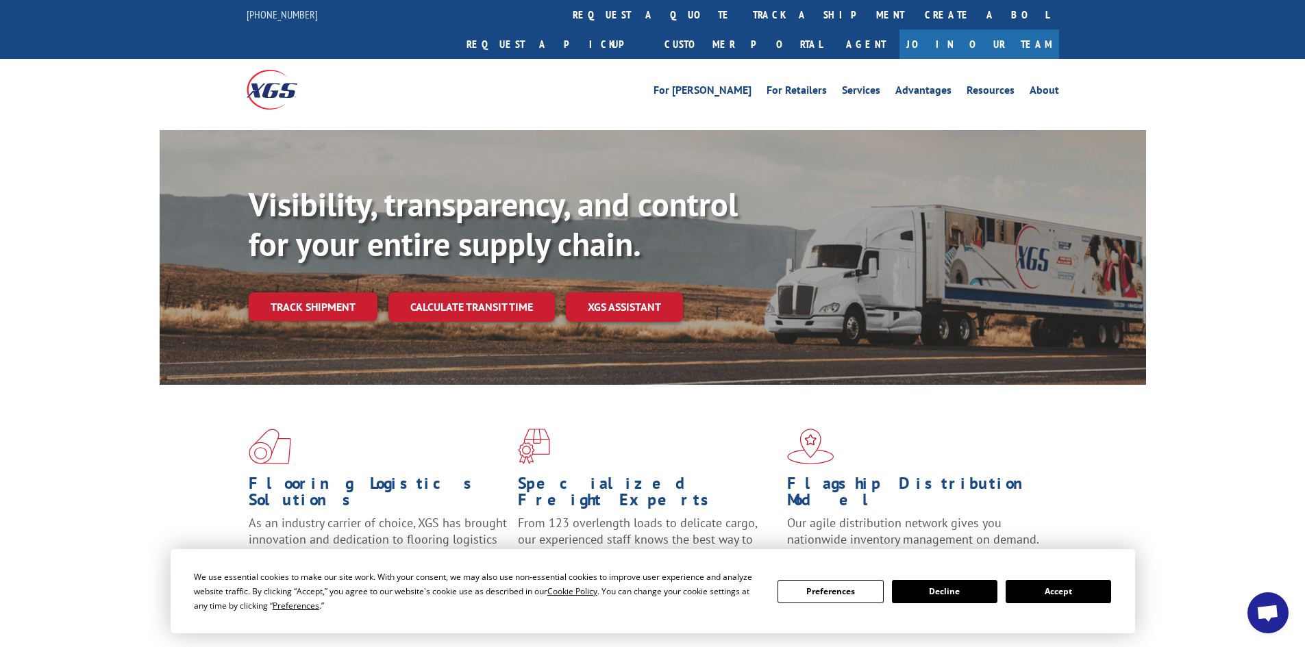
click at [323, 292] on link "Track shipment" at bounding box center [313, 306] width 129 height 29
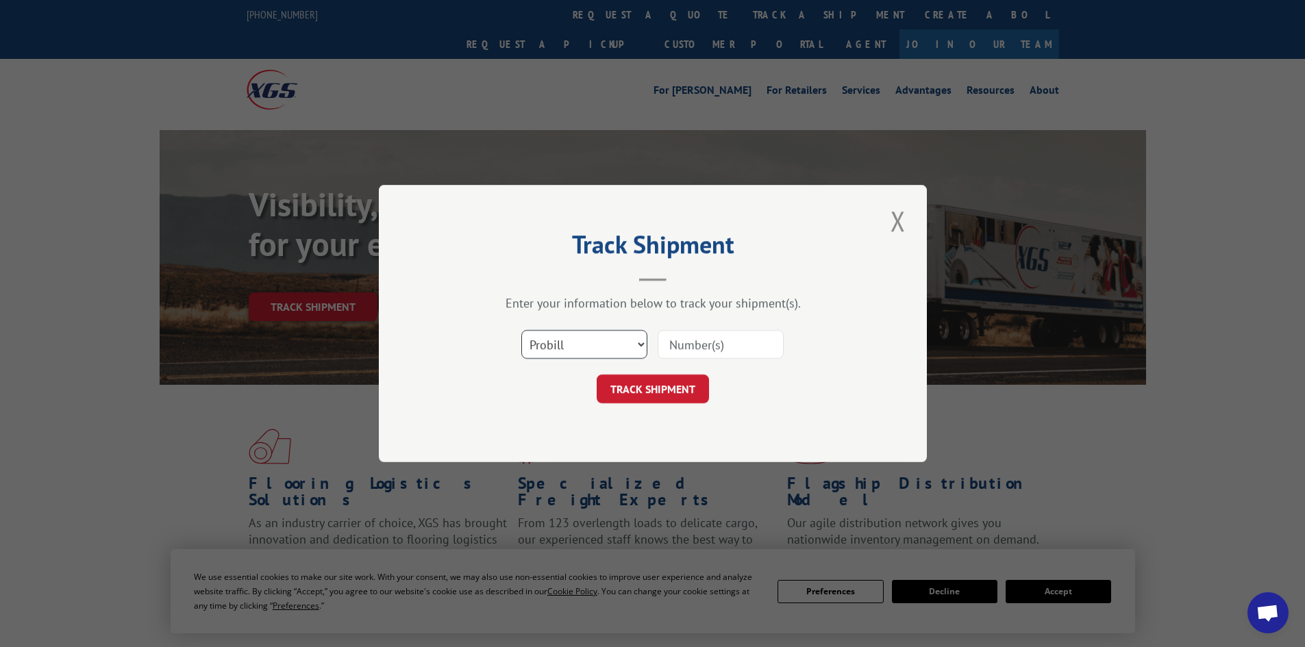
click at [625, 345] on select "Select category... Probill BOL PO" at bounding box center [584, 344] width 126 height 29
click at [668, 344] on input at bounding box center [720, 344] width 126 height 29
click at [564, 340] on select "Select category... Probill BOL PO" at bounding box center [584, 344] width 126 height 29
select select "bol"
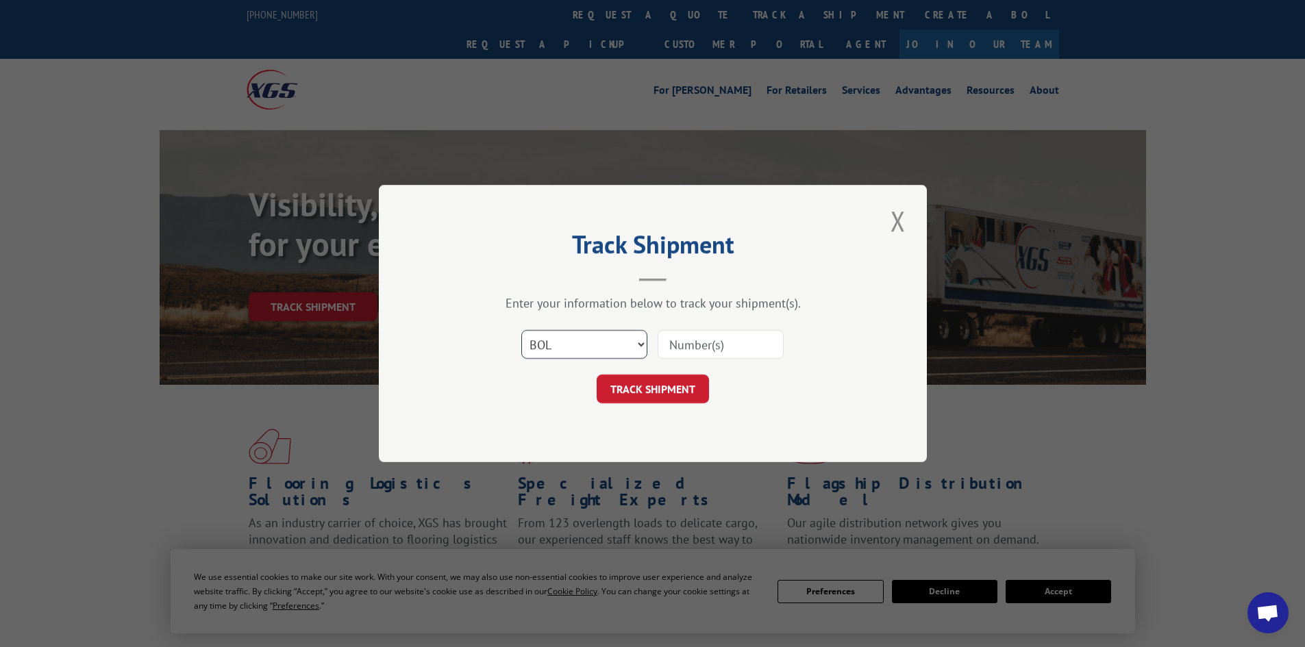
click at [521, 330] on select "Select category... Probill BOL PO" at bounding box center [584, 344] width 126 height 29
click at [671, 346] on input at bounding box center [720, 344] width 126 height 29
click at [678, 345] on input at bounding box center [720, 344] width 126 height 29
paste input "209948"
type input "209948"
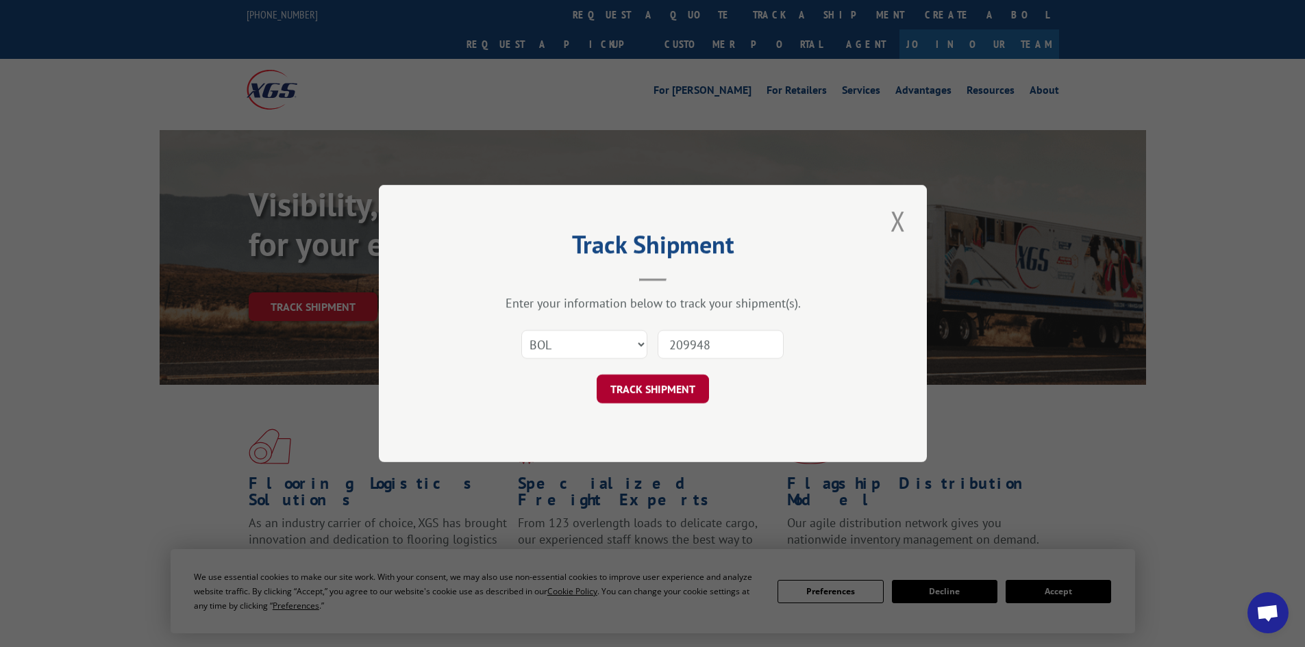
click at [681, 384] on button "TRACK SHIPMENT" at bounding box center [652, 389] width 112 height 29
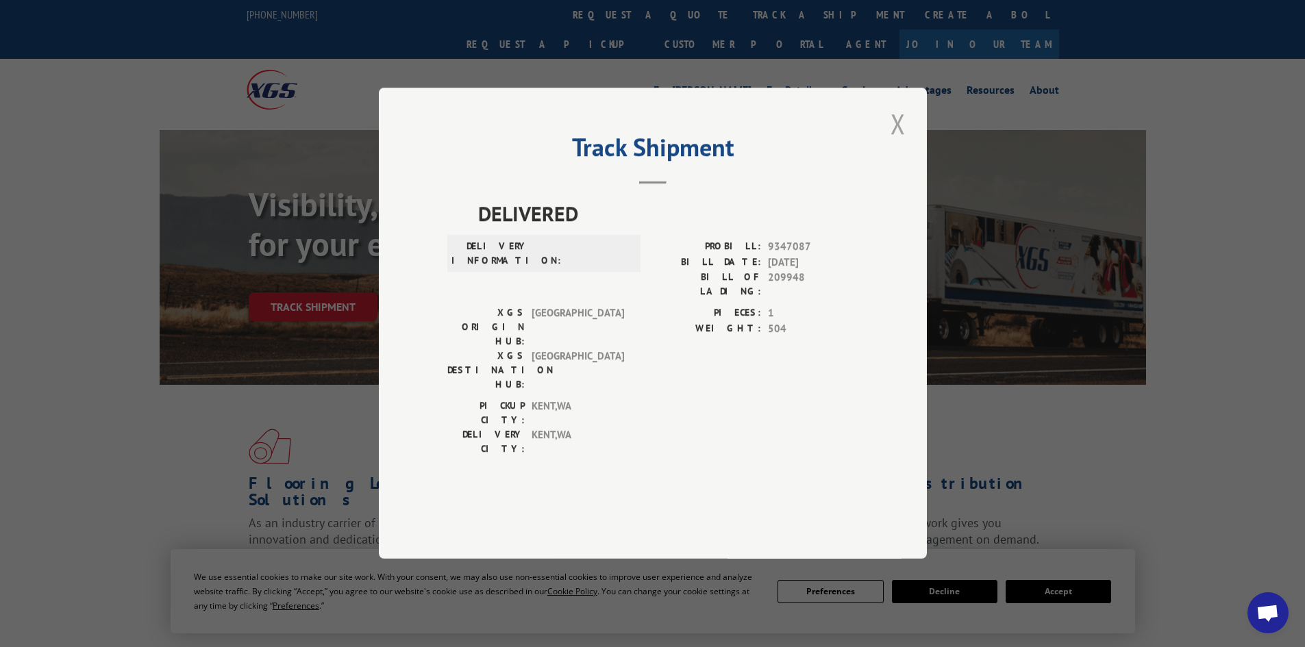
click at [898, 142] on button "Close modal" at bounding box center [897, 124] width 23 height 38
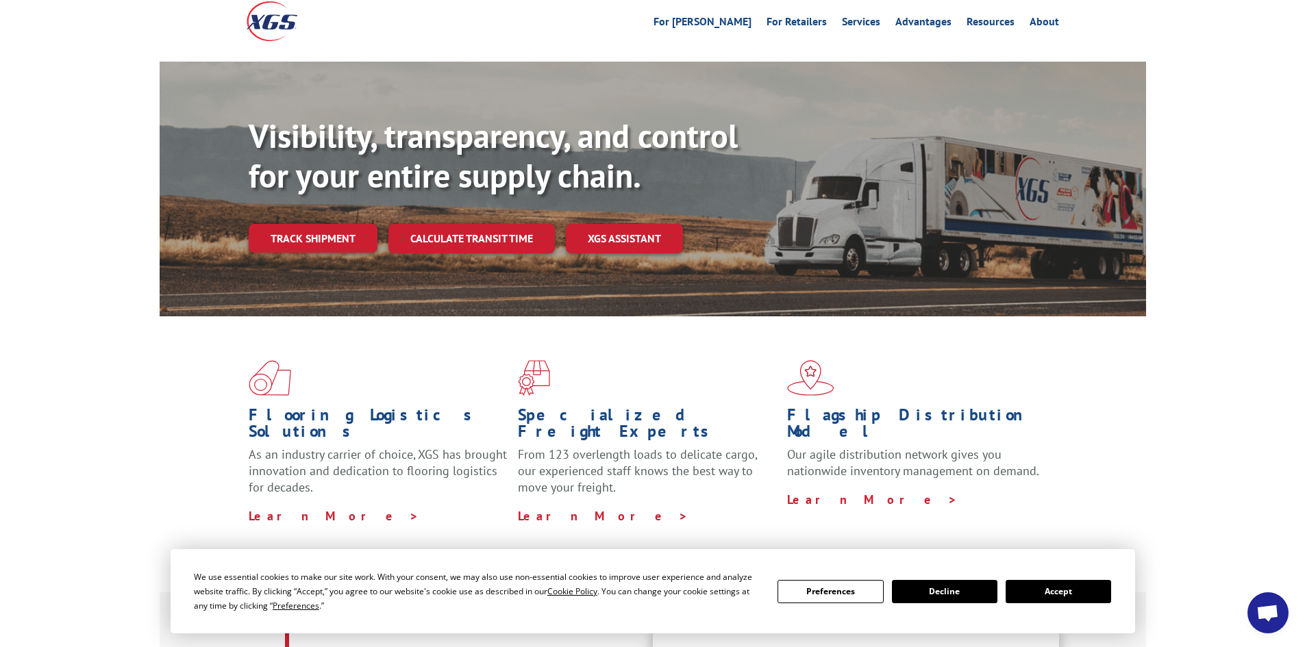
click at [1079, 598] on button "Accept" at bounding box center [1057, 591] width 105 height 23
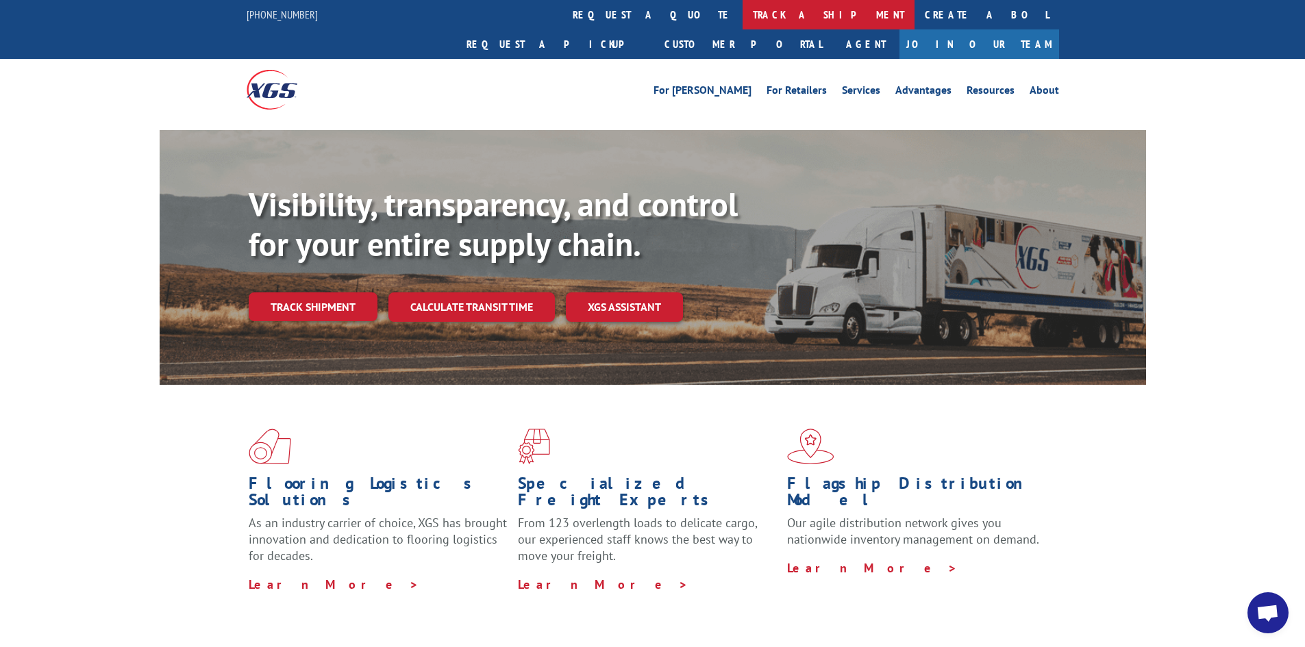
click at [742, 7] on link "track a shipment" at bounding box center [828, 14] width 172 height 29
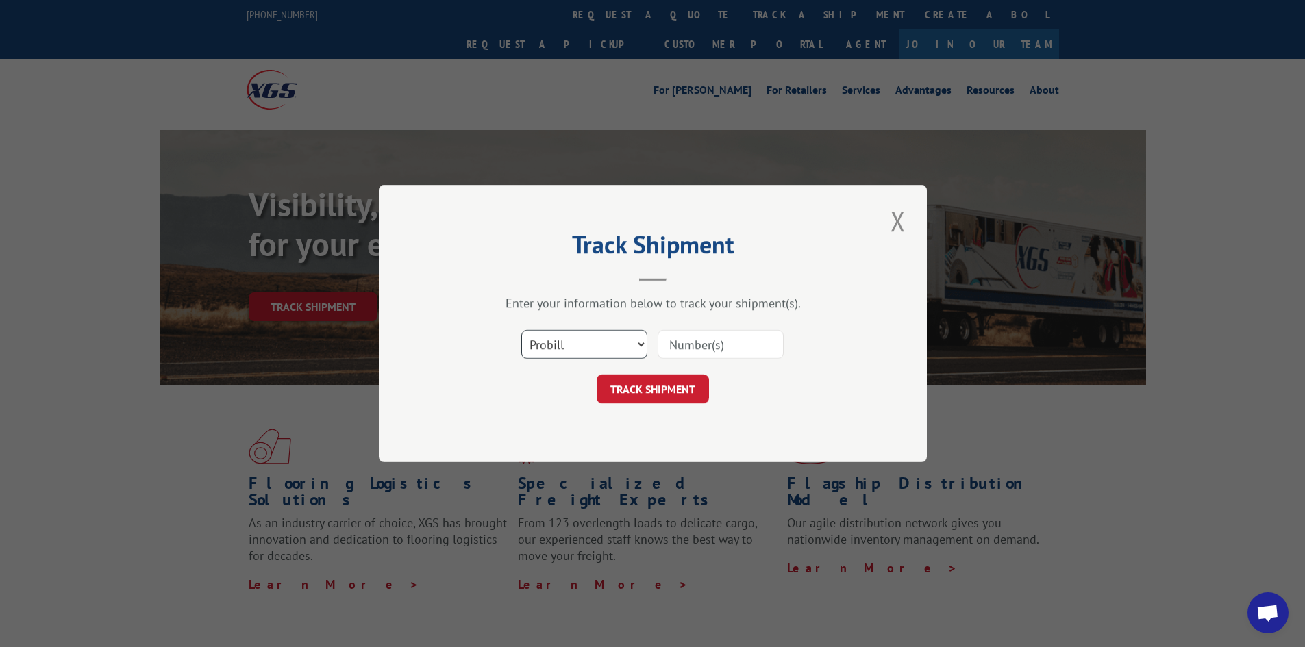
click at [576, 341] on select "Select category... Probill BOL PO" at bounding box center [584, 344] width 126 height 29
select select "po"
click at [521, 330] on select "Select category... Probill BOL PO" at bounding box center [584, 344] width 126 height 29
click at [686, 339] on input at bounding box center [720, 344] width 126 height 29
click at [685, 344] on input at bounding box center [720, 344] width 126 height 29
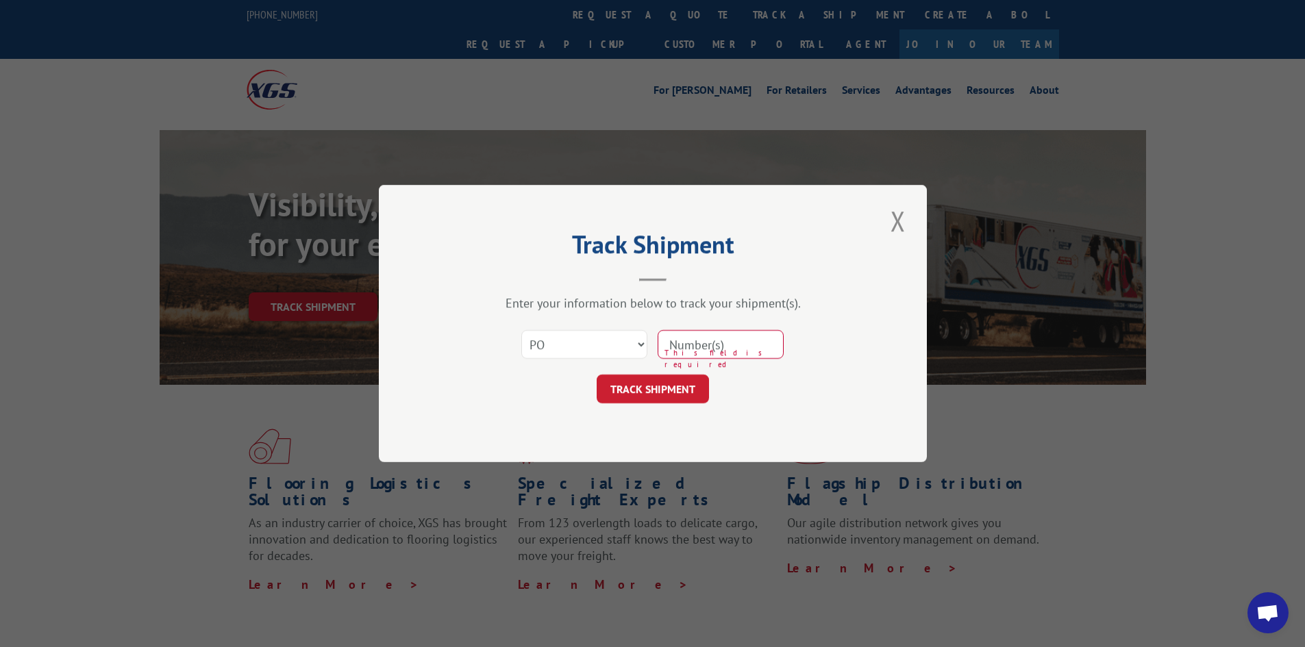
paste input "173125"
type input "173125"
click at [643, 388] on button "TRACK SHIPMENT" at bounding box center [652, 389] width 112 height 29
